Goal: Information Seeking & Learning: Compare options

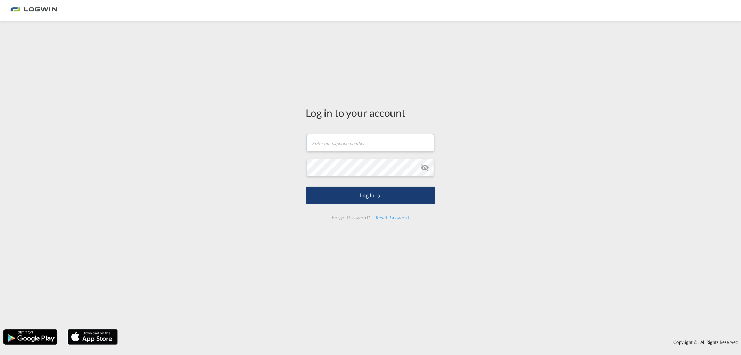
type input "[PERSON_NAME][EMAIL_ADDRESS][DOMAIN_NAME]"
click at [365, 200] on button "Log In" at bounding box center [370, 195] width 129 height 17
